Goal: Task Accomplishment & Management: Use online tool/utility

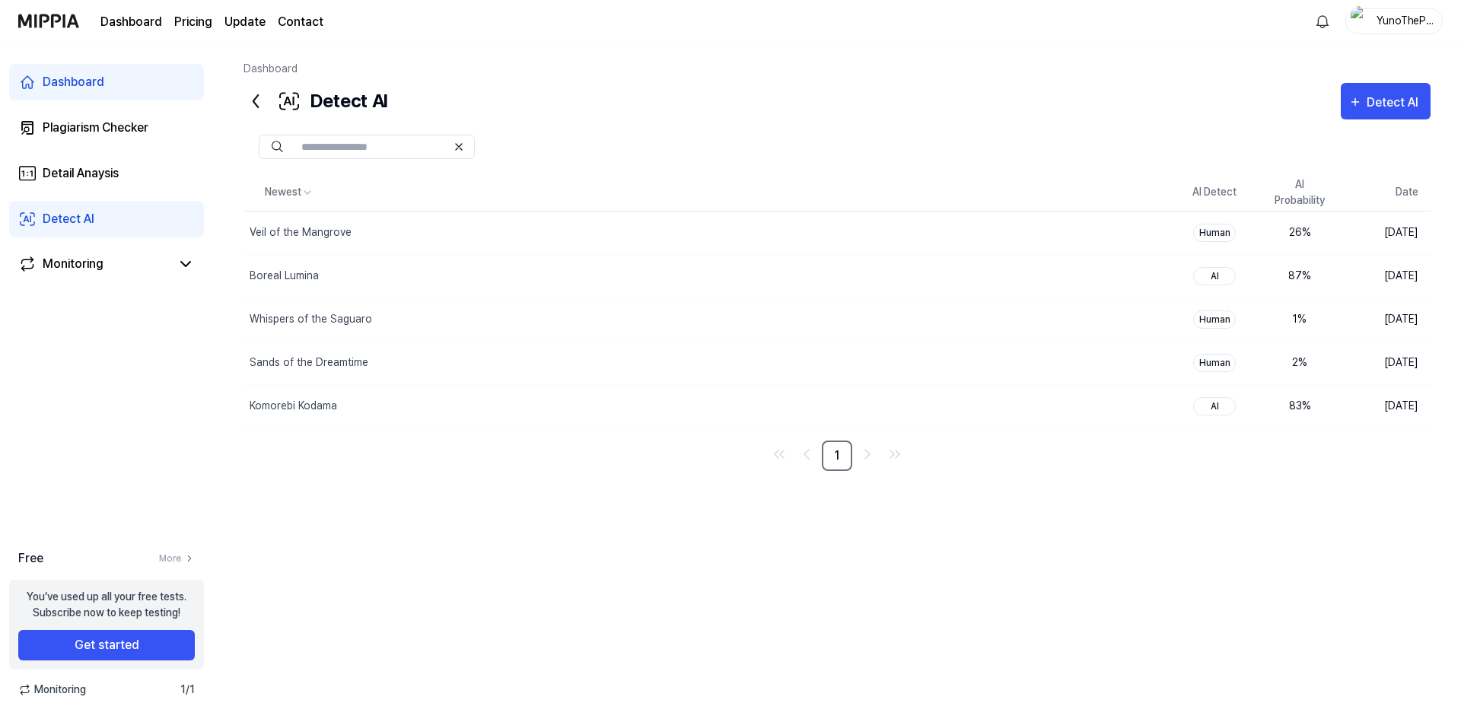
click at [862, 62] on div "Dashboard" at bounding box center [837, 72] width 1187 height 22
click at [1100, 603] on div "Newest AI Detect AI Probability Date Veil of the Mangrove Delete Human 26 % Aug…" at bounding box center [837, 407] width 1187 height 467
click at [1361, 107] on icon "button" at bounding box center [1356, 102] width 14 height 18
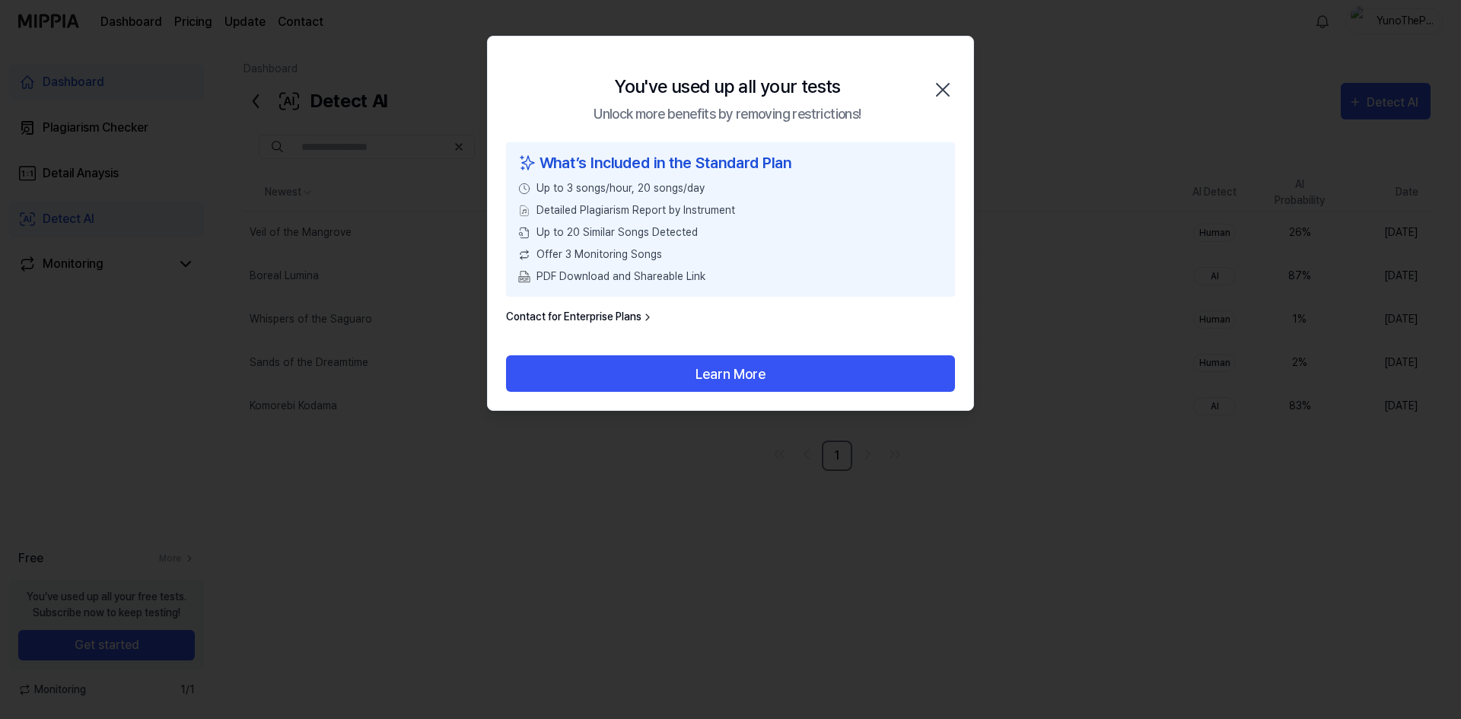
click at [947, 85] on icon "button" at bounding box center [943, 90] width 12 height 12
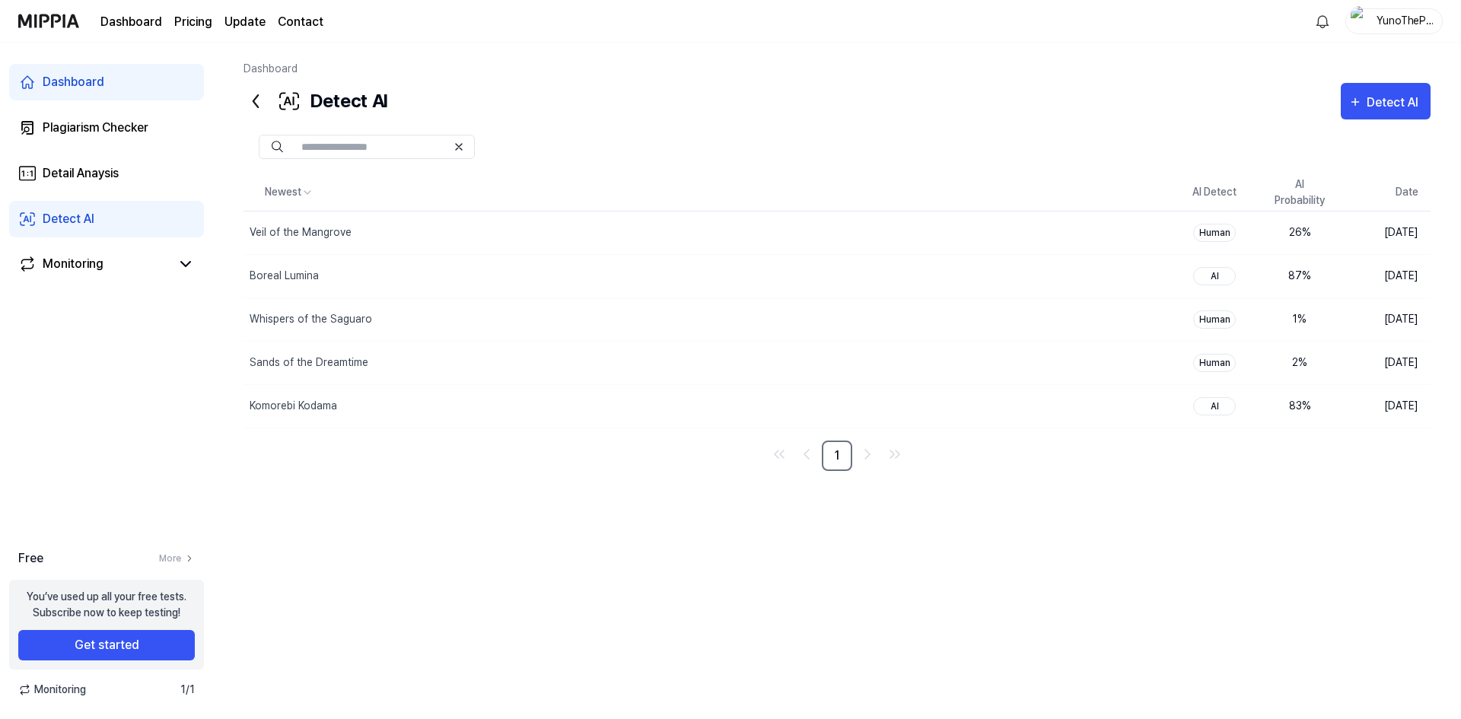
click at [1406, 24] on div "YunoTheProdigy" at bounding box center [1403, 20] width 59 height 17
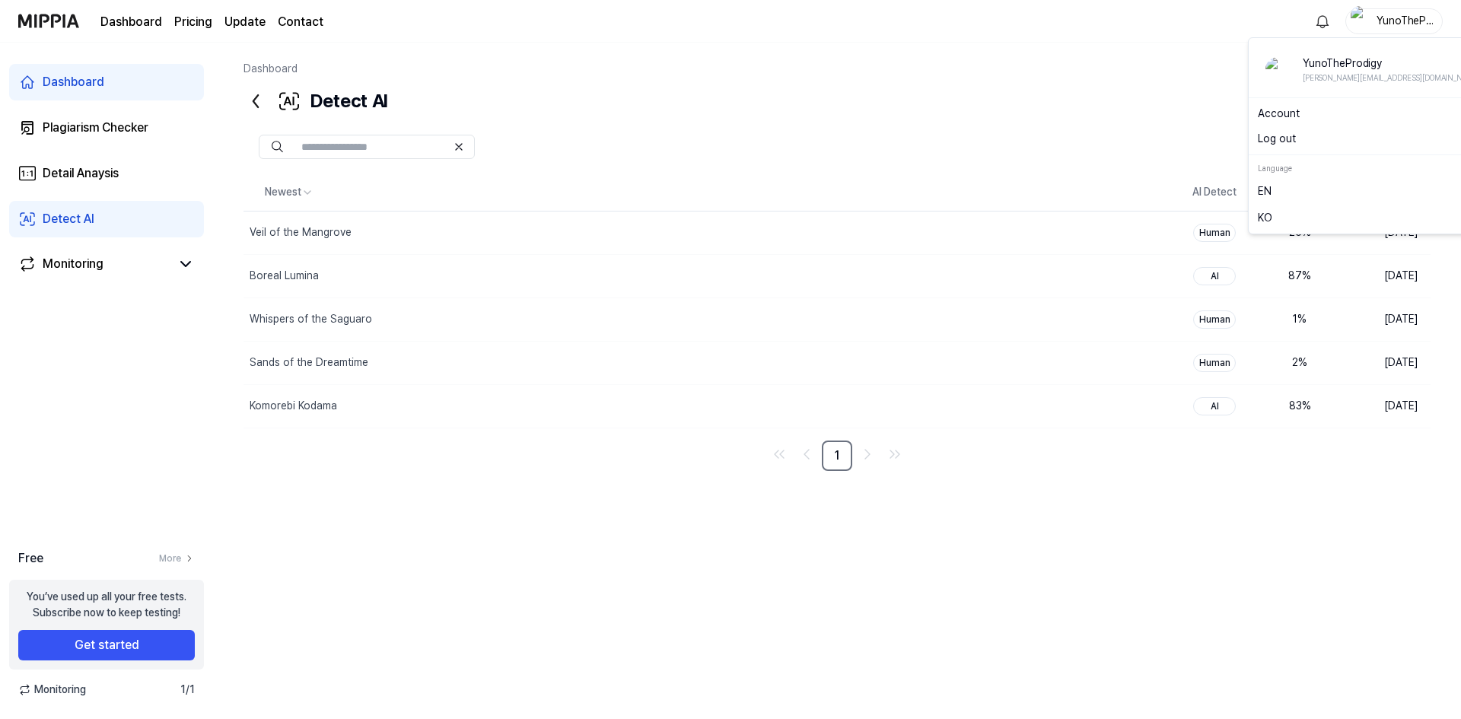
click at [978, 99] on div "Detect AI Detect AI" at bounding box center [837, 101] width 1187 height 37
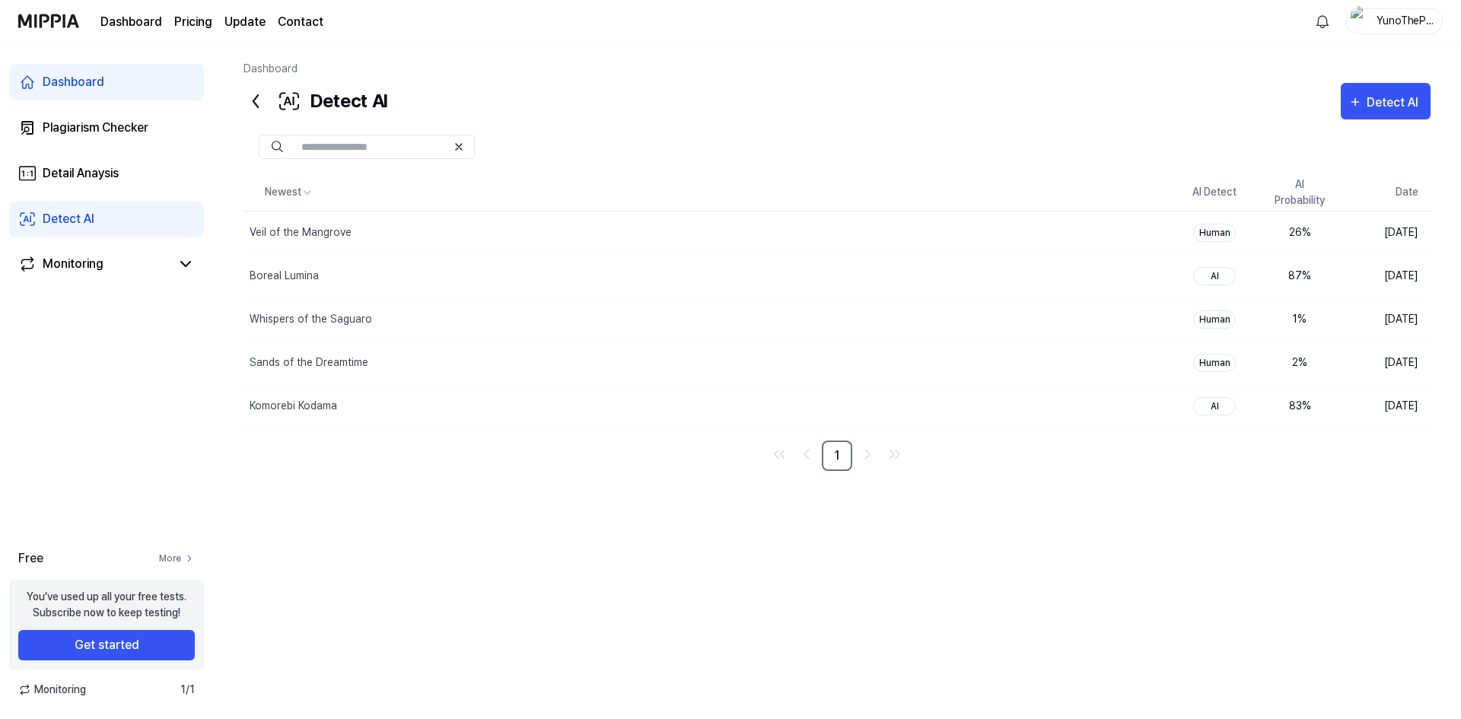
click at [175, 555] on link "More" at bounding box center [177, 559] width 36 height 14
click at [1383, 25] on div "YunoTheProdigy" at bounding box center [1403, 20] width 59 height 17
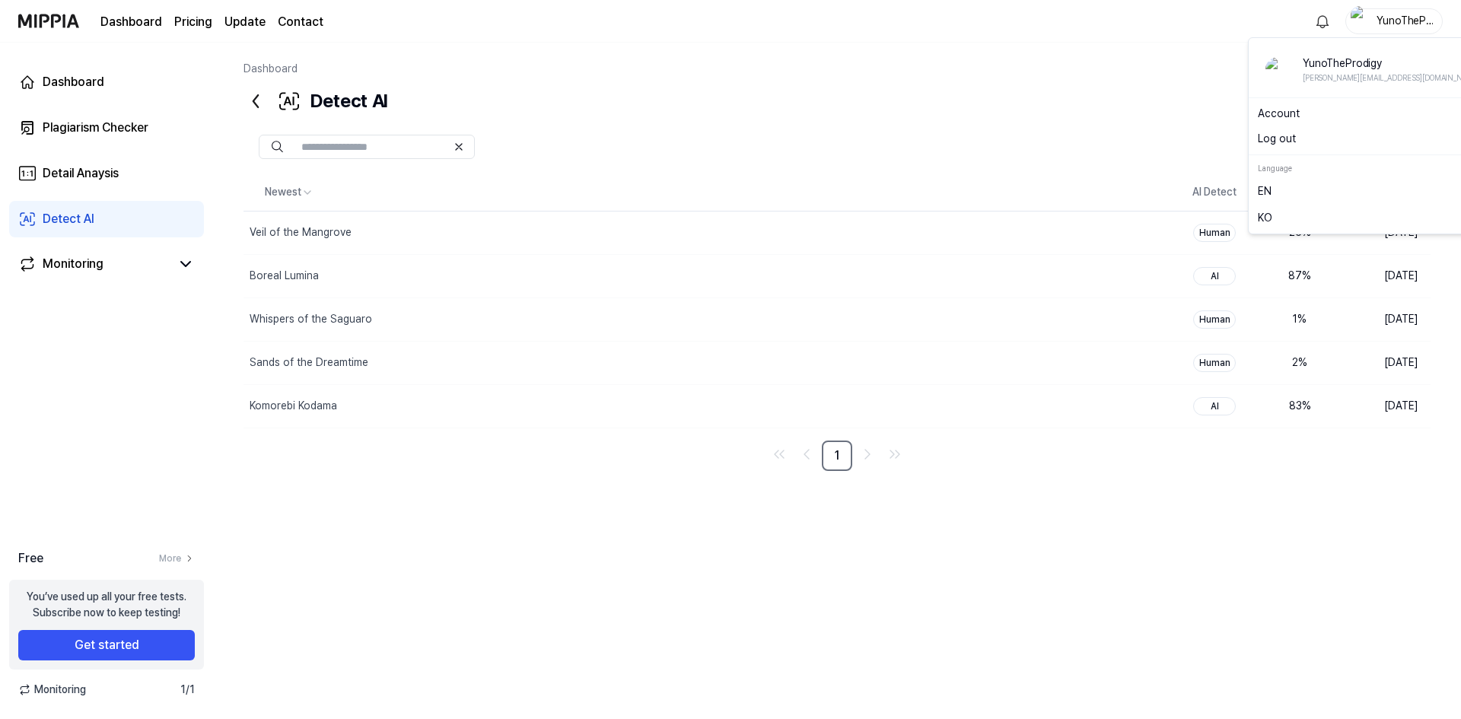
click at [1294, 145] on button "Log out" at bounding box center [1373, 139] width 230 height 16
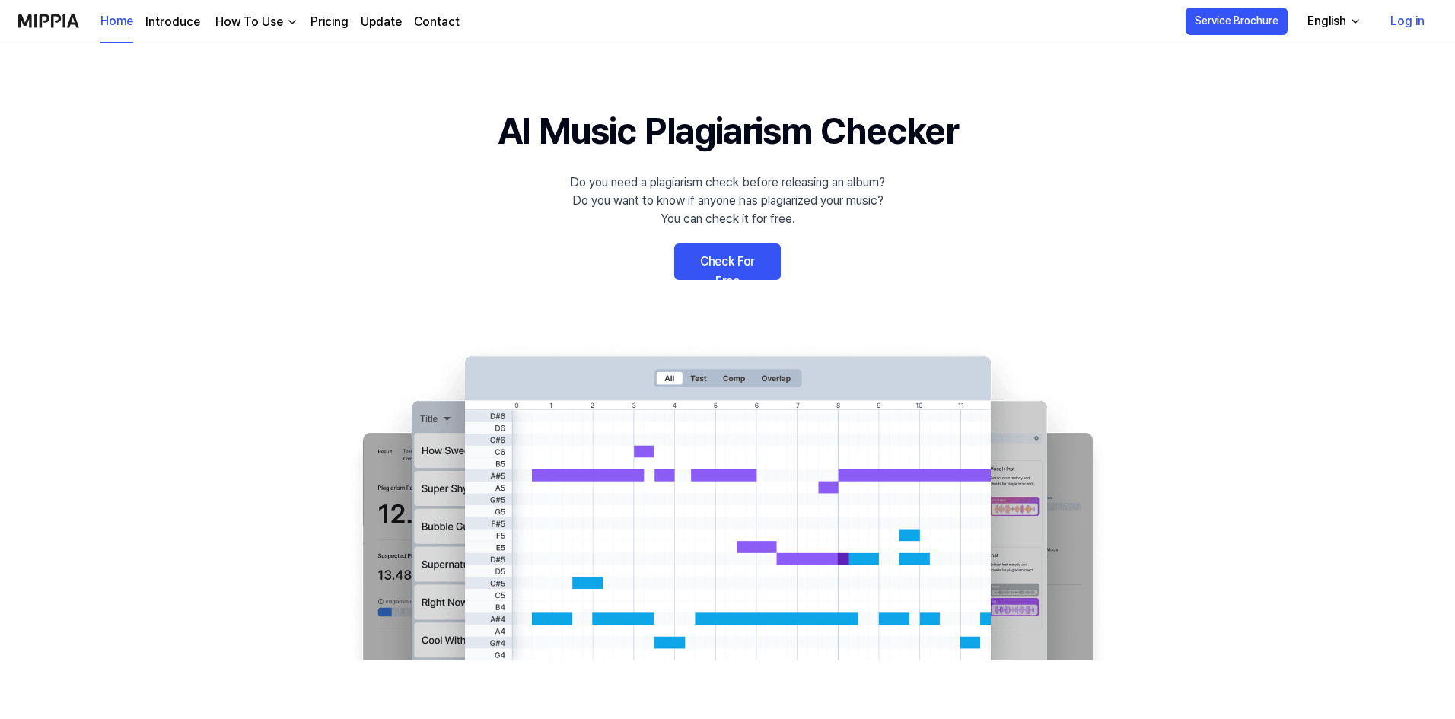
click at [1405, 32] on link "Log in" at bounding box center [1407, 21] width 59 height 43
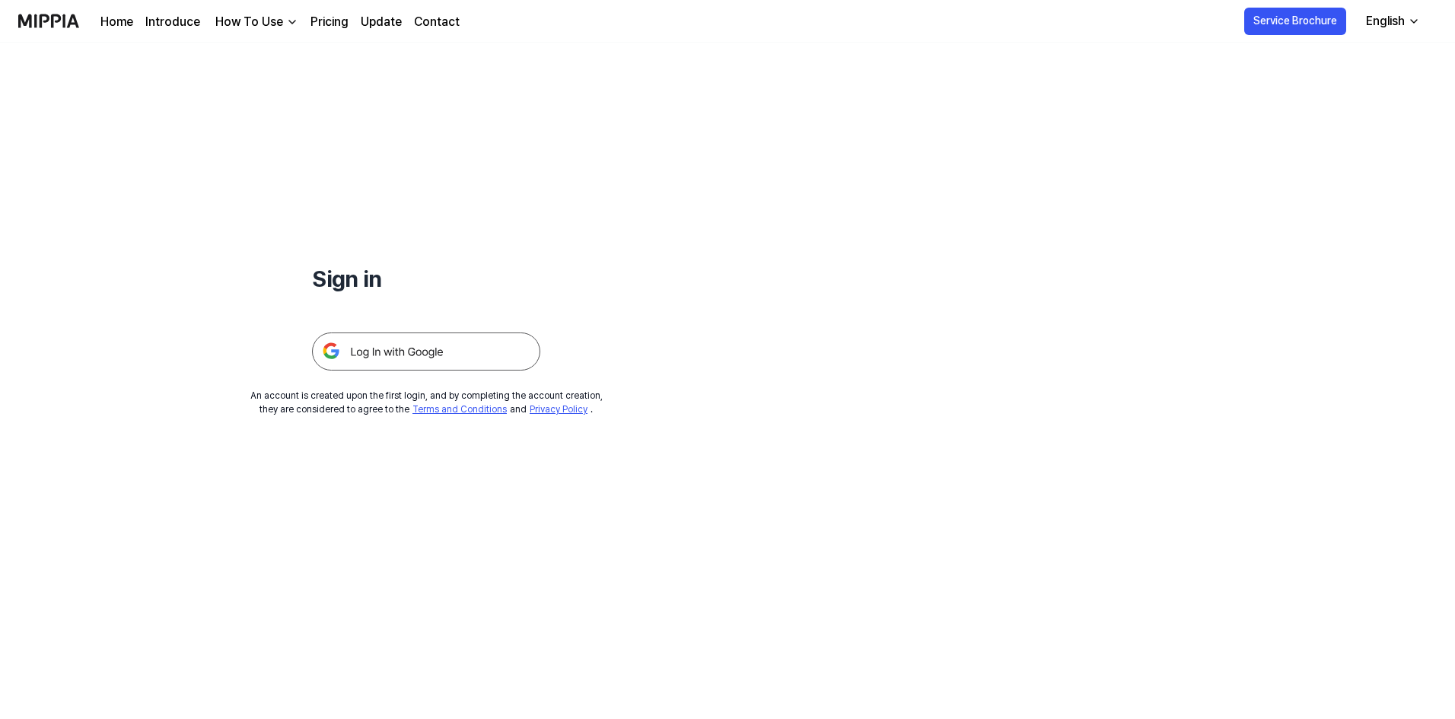
click at [385, 353] on img at bounding box center [426, 352] width 228 height 38
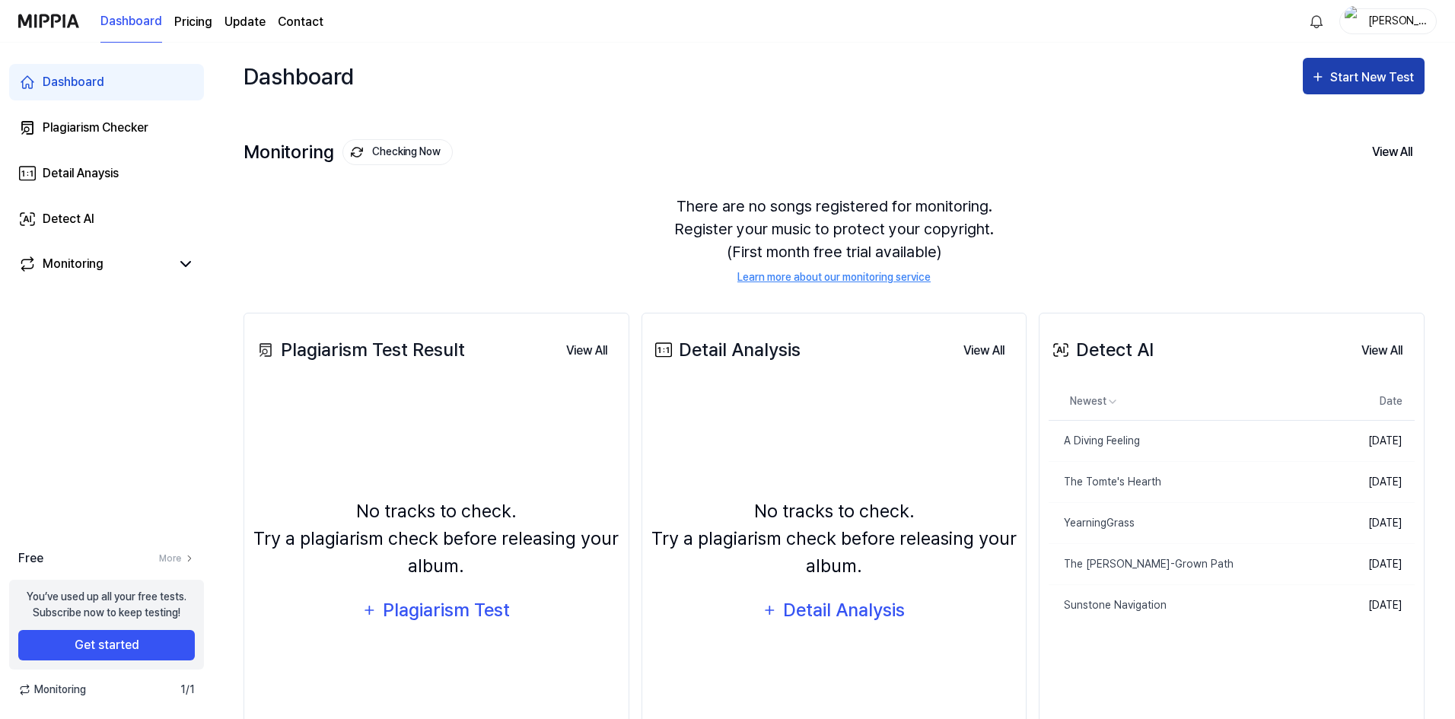
click at [1335, 82] on div "Start New Test" at bounding box center [1373, 78] width 87 height 20
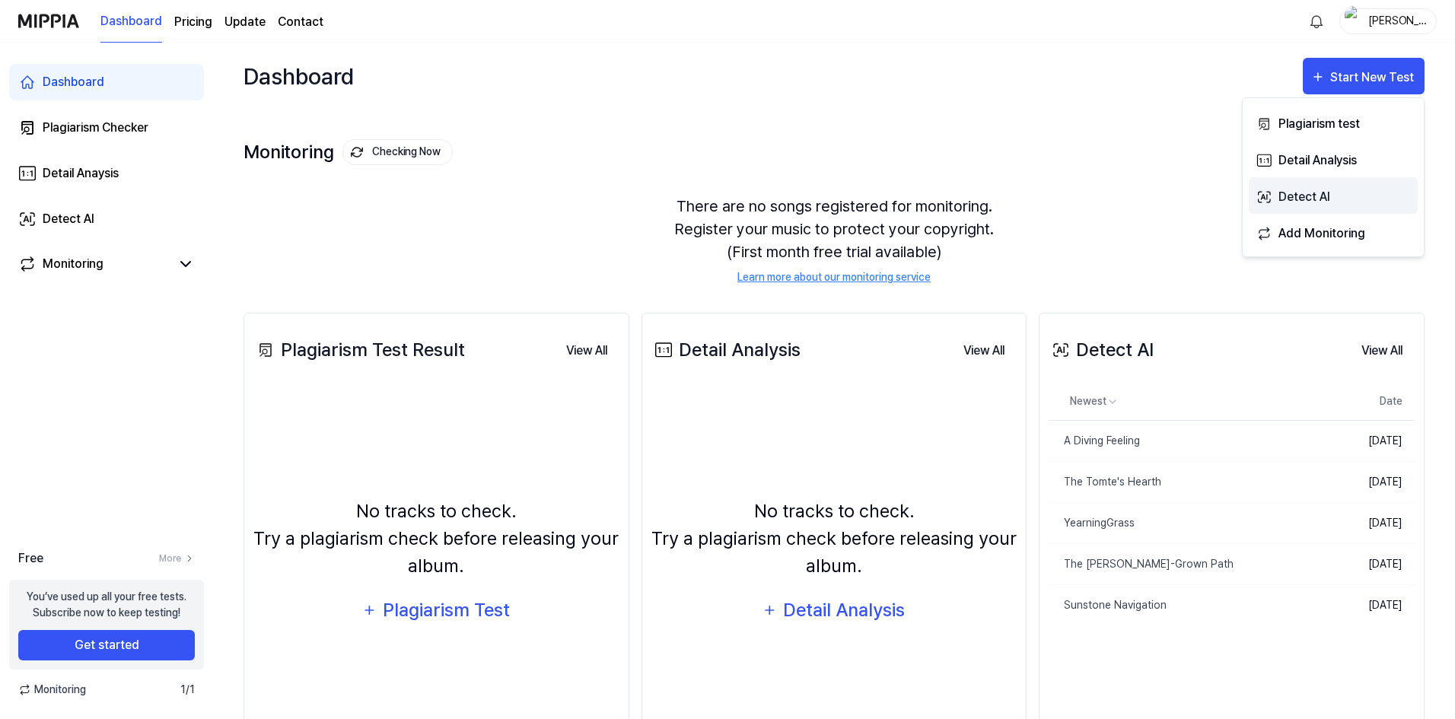
click at [1318, 196] on div "Detect AI" at bounding box center [1344, 197] width 132 height 20
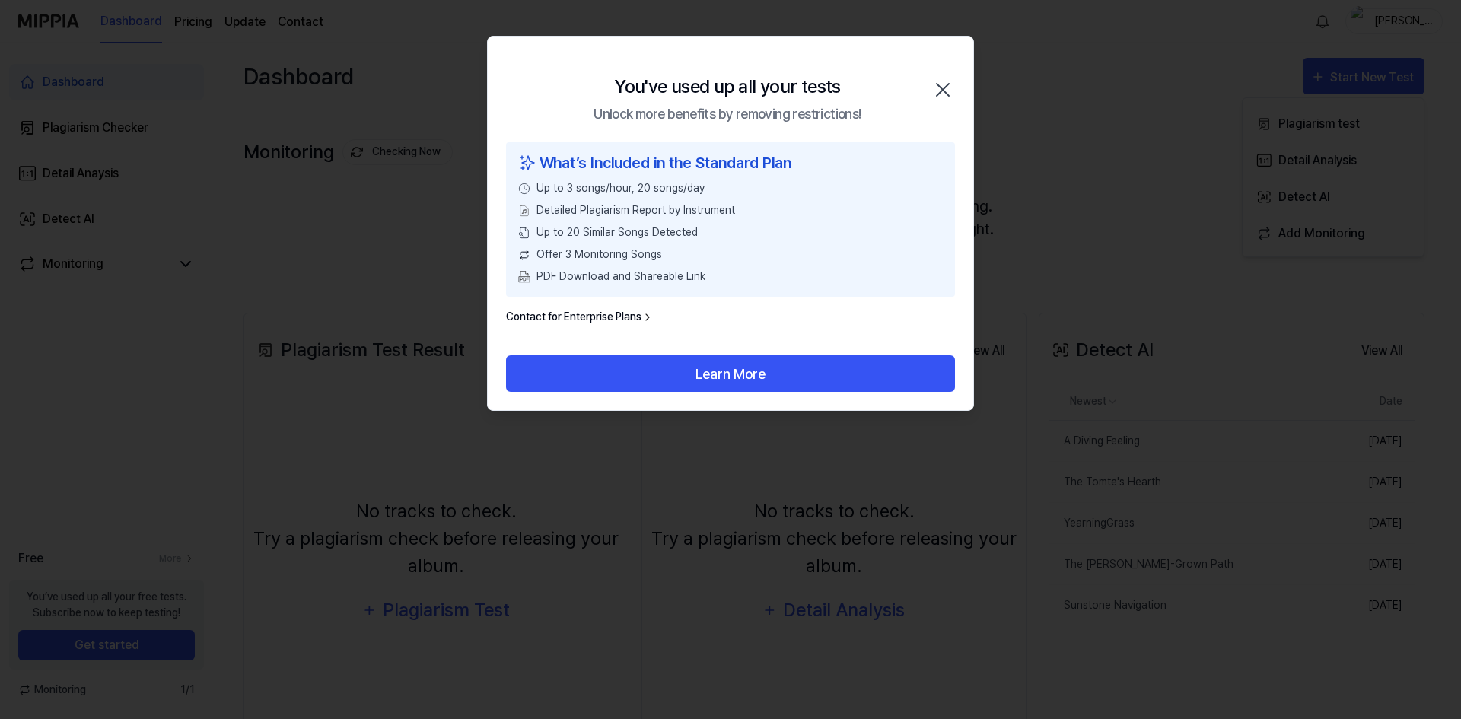
drag, startPoint x: 946, startPoint y: 84, endPoint x: 960, endPoint y: 84, distance: 13.7
click at [947, 84] on icon "button" at bounding box center [943, 90] width 24 height 24
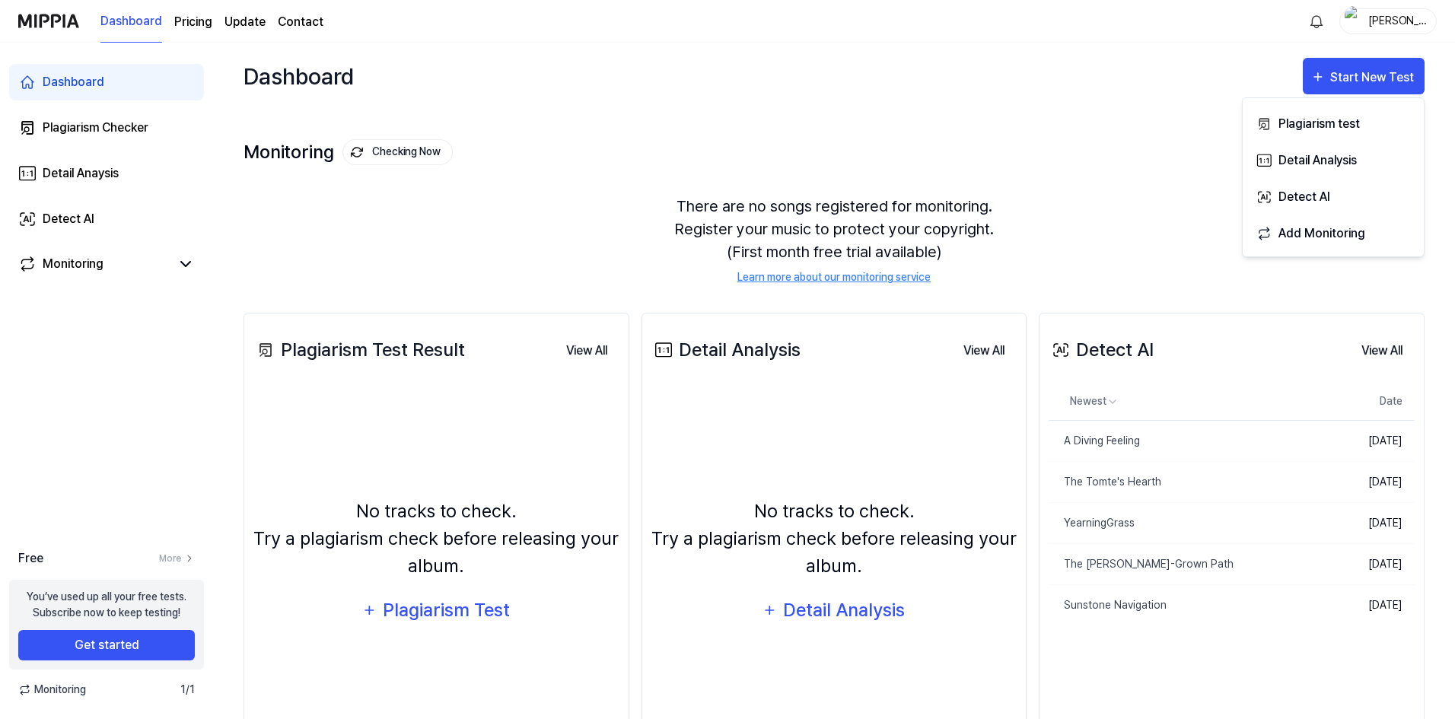
click at [1384, 30] on div "Rodrigo Jupiter" at bounding box center [1387, 21] width 97 height 26
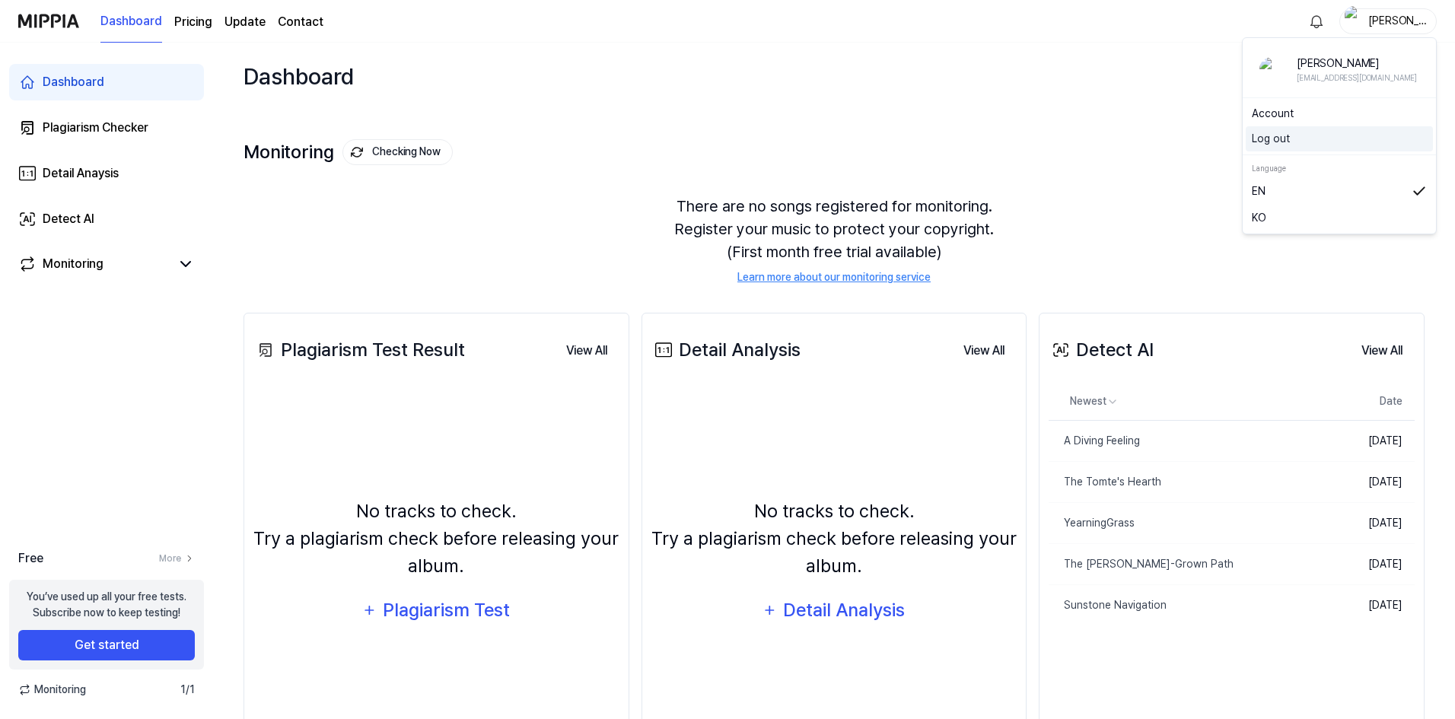
click at [1285, 145] on button "Log out" at bounding box center [1339, 139] width 175 height 16
